Goal: Check status: Check status

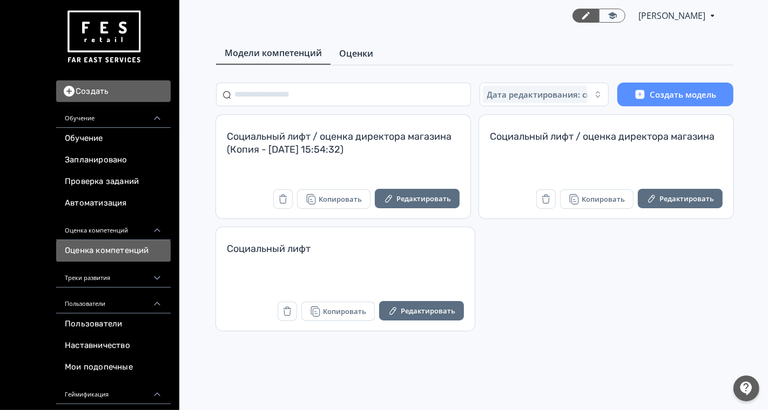
click at [362, 50] on span "Оценки" at bounding box center [356, 53] width 34 height 13
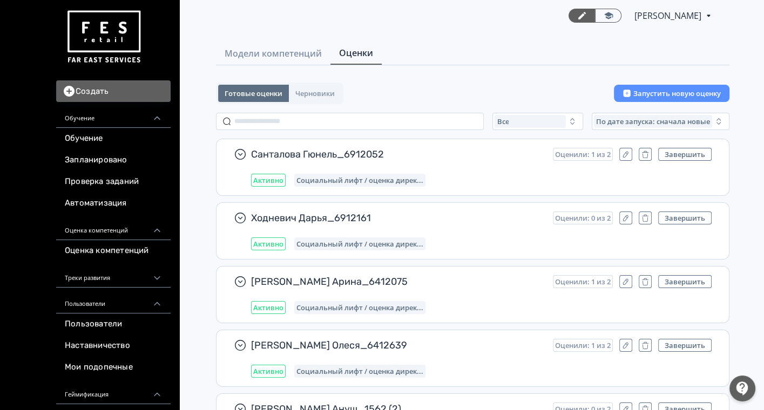
click at [535, 122] on div "Все" at bounding box center [530, 121] width 71 height 13
click at [523, 164] on span "Активные" at bounding box center [526, 165] width 39 height 11
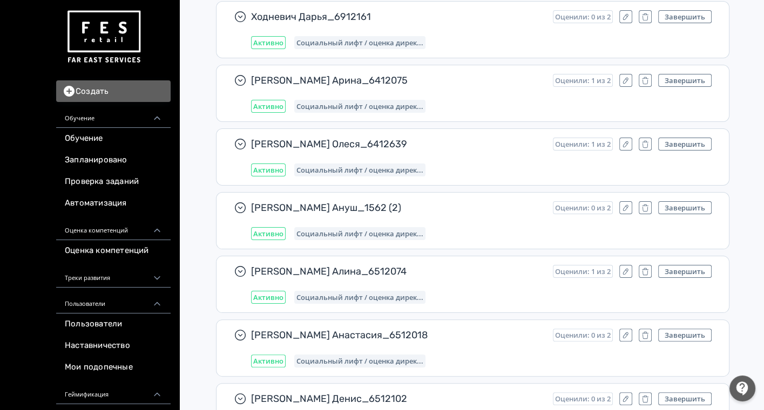
scroll to position [1280, 0]
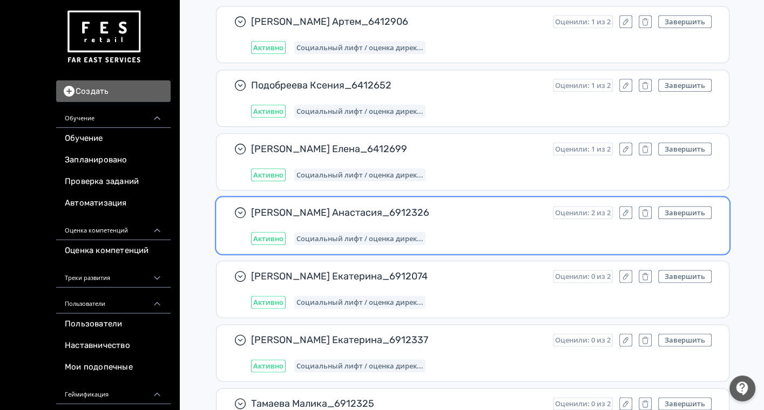
click at [480, 219] on div "[PERSON_NAME] Анастасия_6912326 Оценили: 2 из 2 Завершить Активно Социальный ли…" at bounding box center [481, 225] width 461 height 39
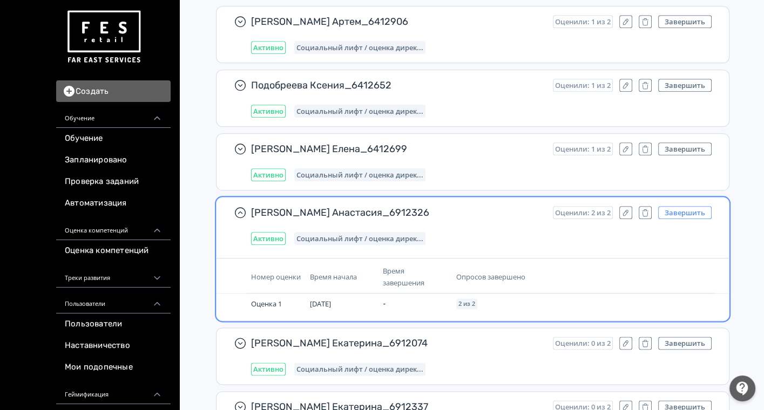
click at [705, 210] on button "Завершить" at bounding box center [684, 212] width 53 height 13
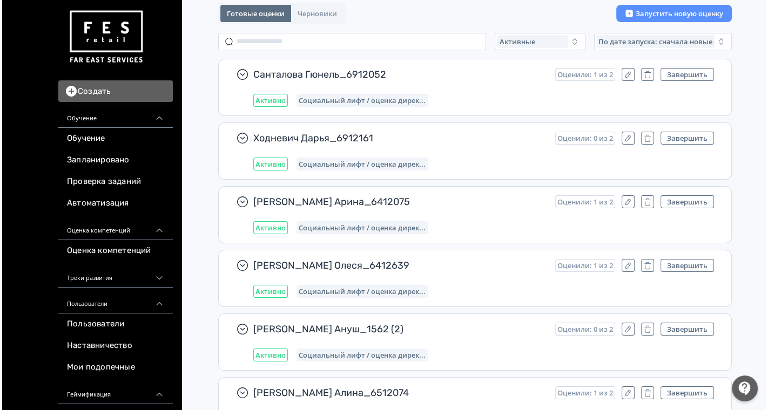
scroll to position [0, 0]
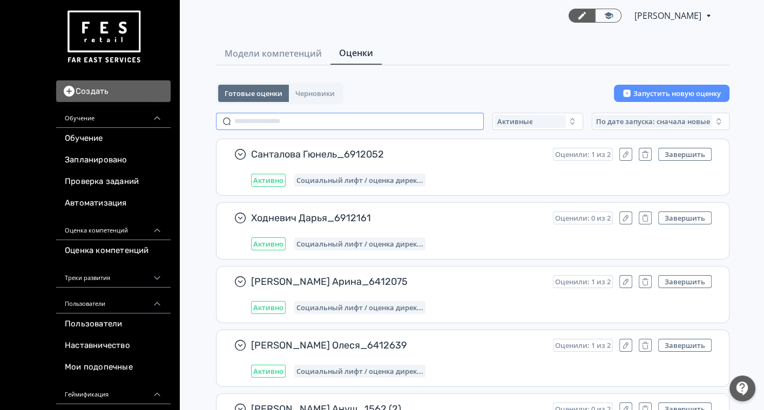
click at [381, 127] on input "text" at bounding box center [350, 121] width 268 height 17
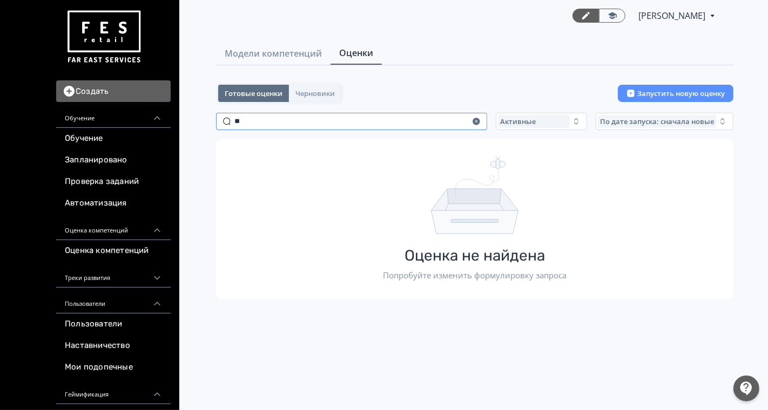
type input "*"
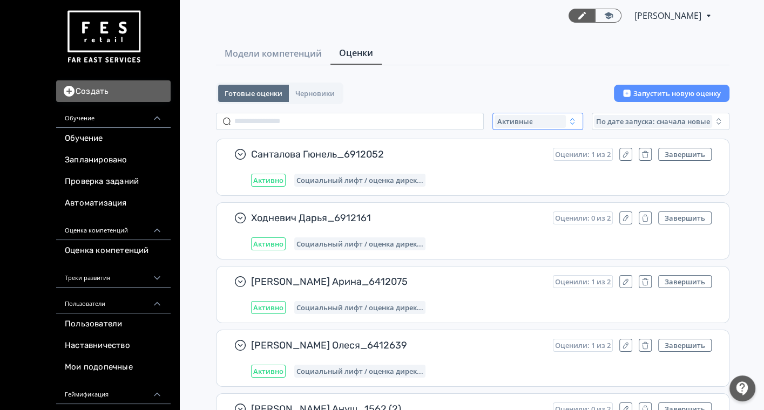
click at [500, 117] on span "Активные" at bounding box center [515, 121] width 36 height 9
click at [503, 190] on div "Завершенные" at bounding box center [600, 185] width 203 height 19
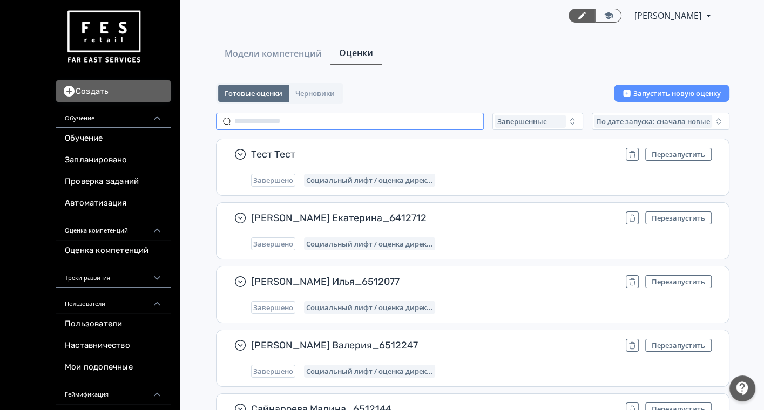
click at [292, 126] on input "text" at bounding box center [350, 121] width 268 height 17
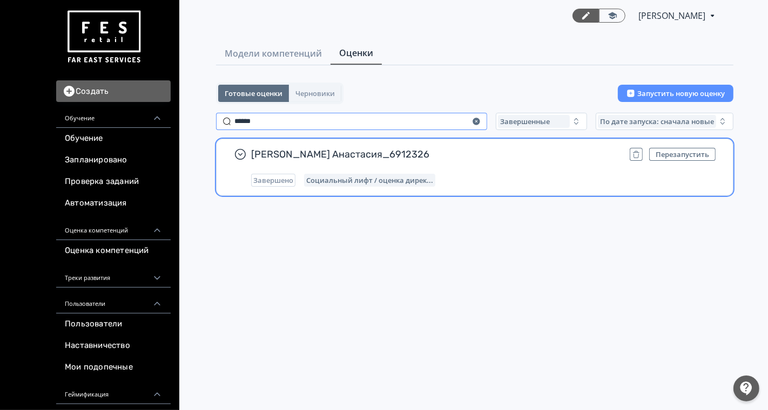
type input "******"
click at [516, 157] on span "[PERSON_NAME] Анастасия_6912326" at bounding box center [436, 154] width 370 height 13
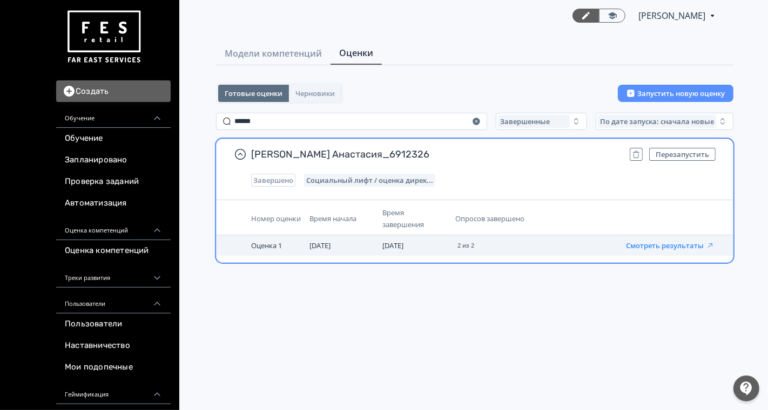
click at [637, 244] on button "Смотреть результаты" at bounding box center [670, 245] width 89 height 9
